Goal: Navigation & Orientation: Find specific page/section

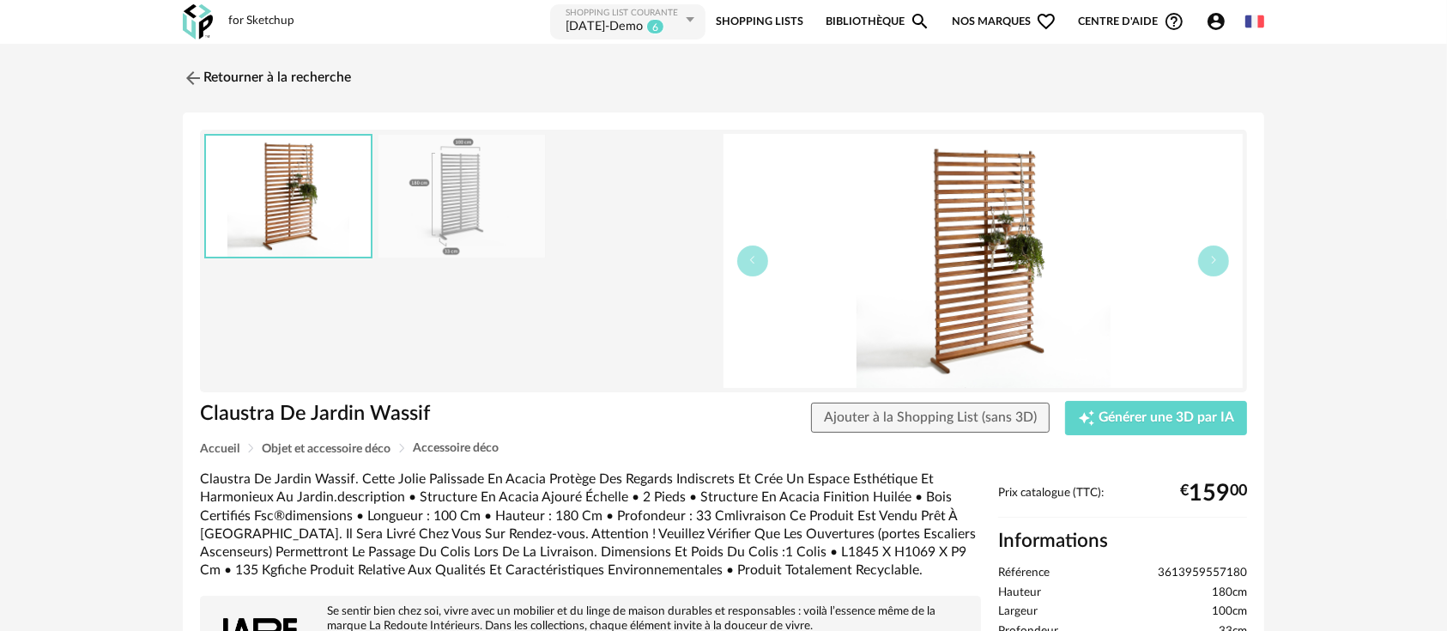
click at [841, 17] on link "Bibliothèque Magnify icon" at bounding box center [878, 22] width 105 height 39
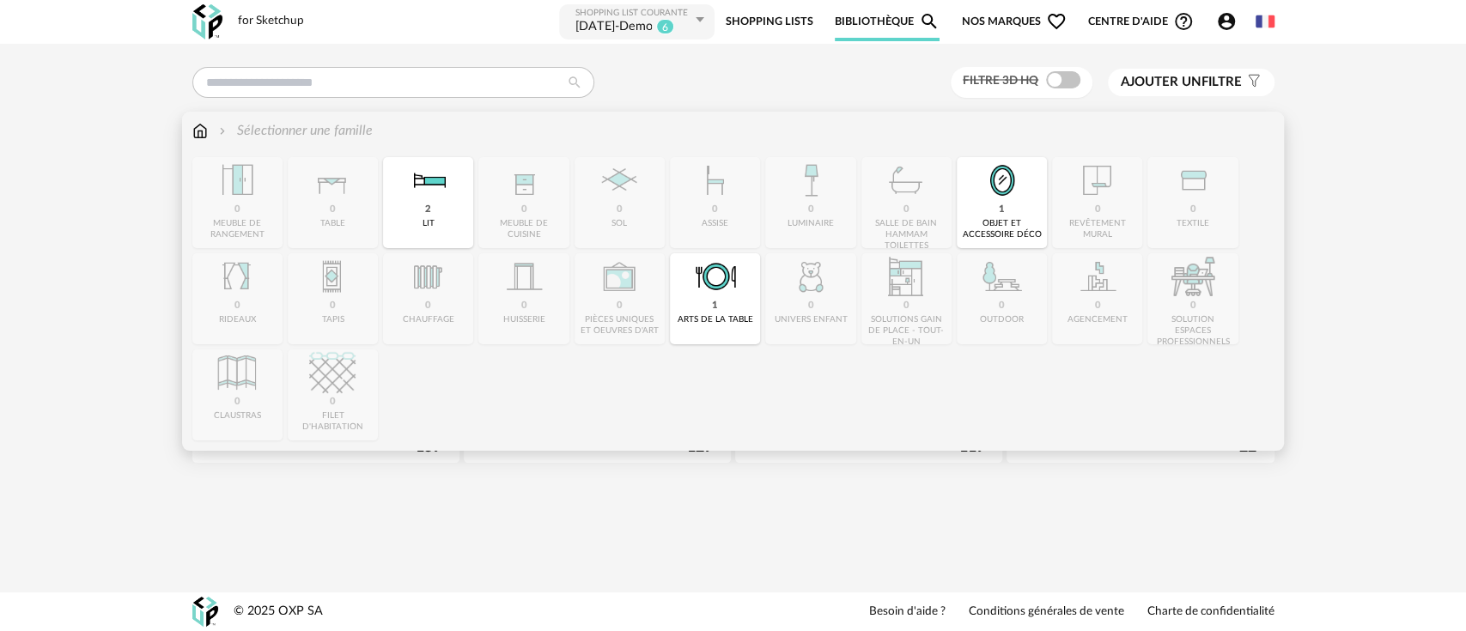
click at [199, 128] on img at bounding box center [199, 131] width 15 height 20
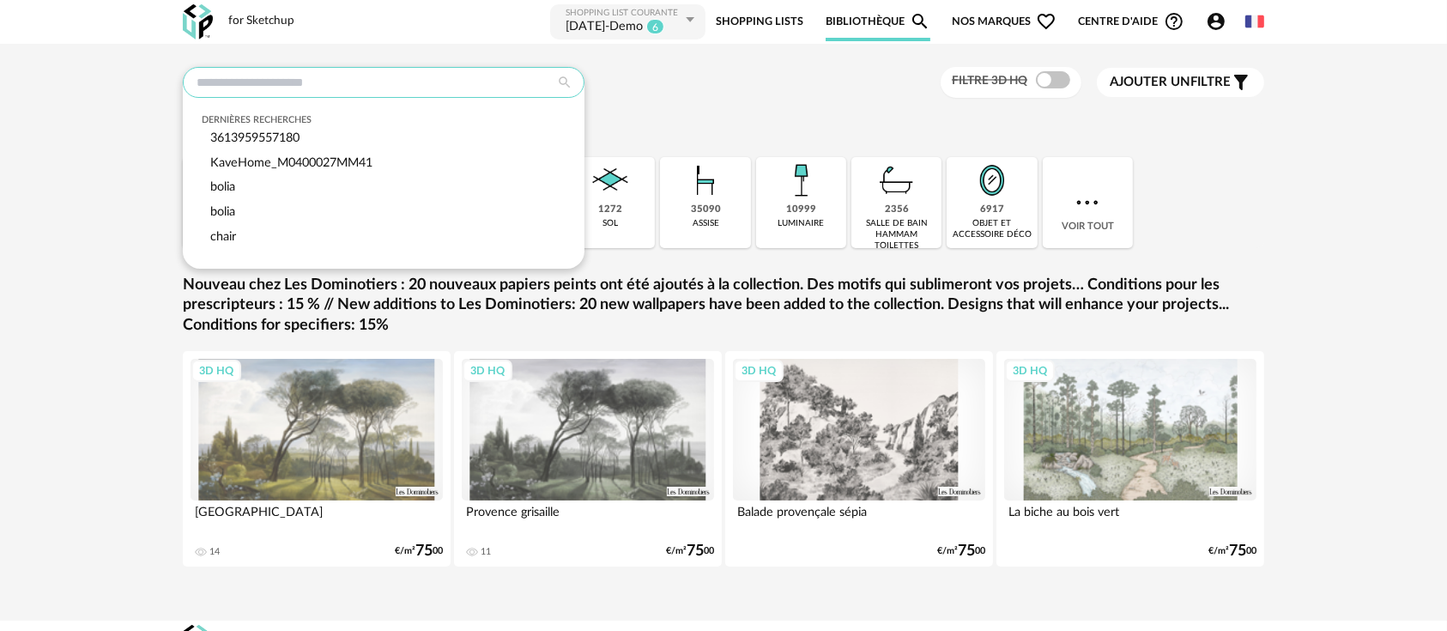
click at [325, 67] on input "text" at bounding box center [384, 82] width 402 height 31
click at [316, 82] on input "text" at bounding box center [384, 82] width 402 height 31
click at [326, 82] on input "text" at bounding box center [384, 82] width 402 height 31
